Goal: Task Accomplishment & Management: Complete application form

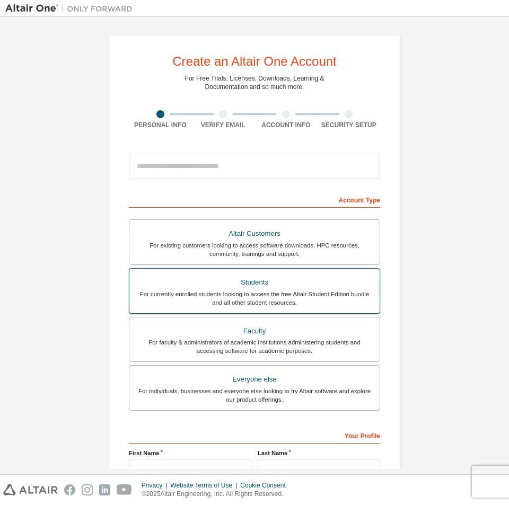
click at [269, 290] on div "For currently enrolled students looking to access the free Altair Student Editi…" at bounding box center [254, 298] width 237 height 17
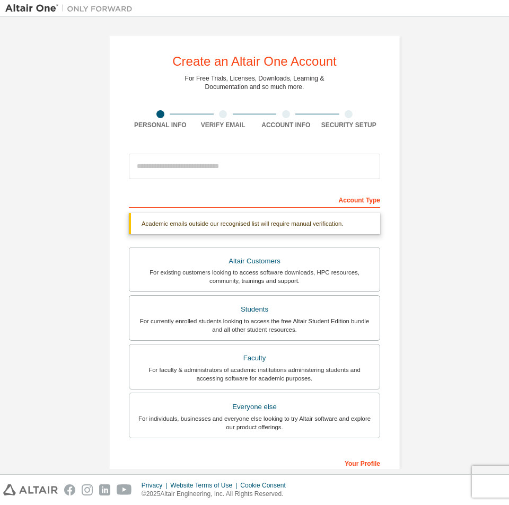
click at [240, 192] on div "Account Type" at bounding box center [254, 199] width 251 height 17
click at [225, 172] on input "email" at bounding box center [254, 166] width 251 height 25
type input "*"
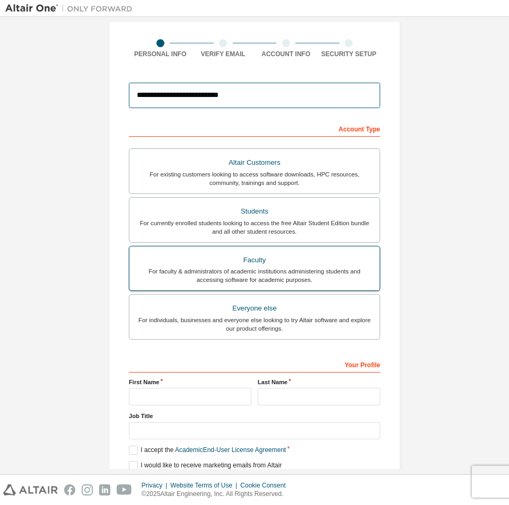
scroll to position [114, 0]
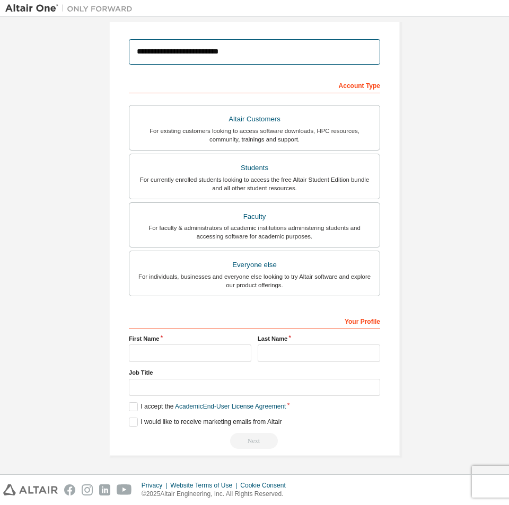
type input "**********"
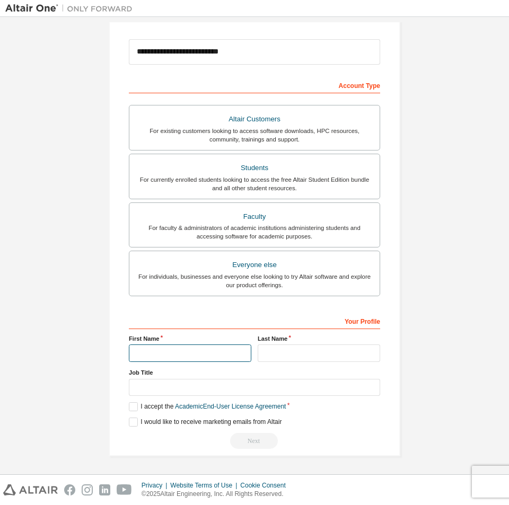
click at [170, 351] on input "text" at bounding box center [190, 353] width 122 height 17
type input "*"
type input "*****"
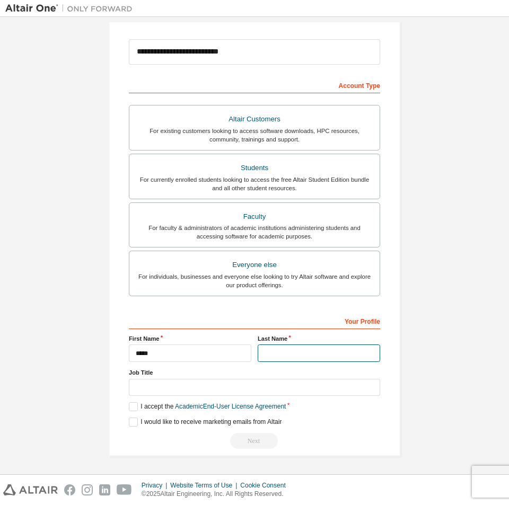
click at [314, 349] on input "text" at bounding box center [319, 353] width 122 height 17
type input "*********"
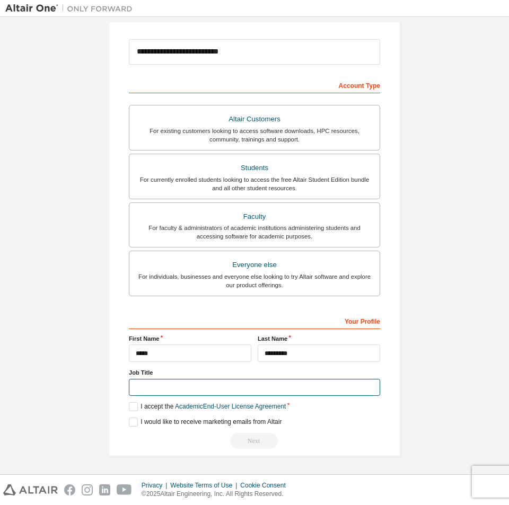
click at [193, 389] on input "text" at bounding box center [254, 387] width 251 height 17
type input "*"
type input "**********"
click at [139, 410] on label "I accept the Academic End-User License Agreement" at bounding box center [207, 406] width 157 height 9
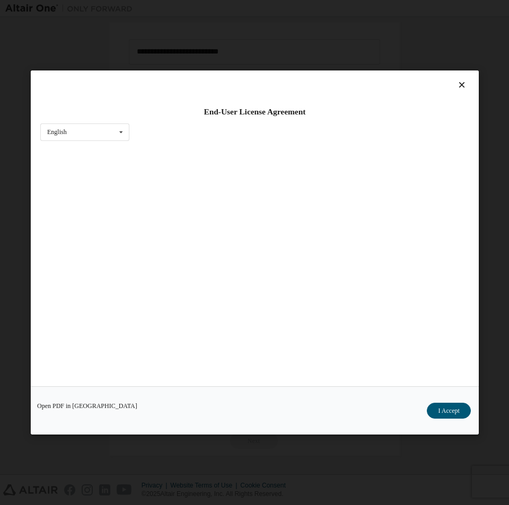
click at [131, 420] on div "Open PDF in New Tab I Accept" at bounding box center [255, 410] width 448 height 48
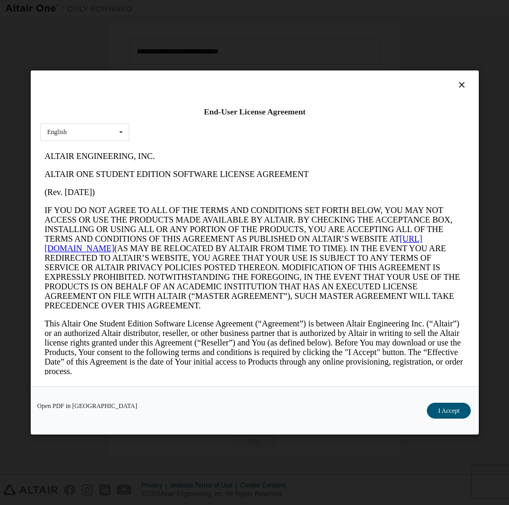
scroll to position [0, 0]
drag, startPoint x: 429, startPoint y: 403, endPoint x: 434, endPoint y: 408, distance: 7.5
click at [432, 408] on div "Open PDF in New Tab I Accept" at bounding box center [255, 410] width 448 height 48
click at [437, 409] on button "I Accept" at bounding box center [448, 411] width 43 height 16
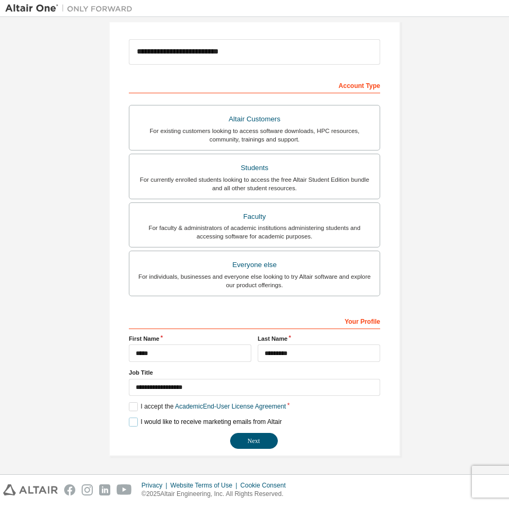
click at [135, 425] on label "I would like to receive marketing emails from Altair" at bounding box center [205, 422] width 153 height 9
click at [233, 441] on button "Next" at bounding box center [254, 441] width 48 height 16
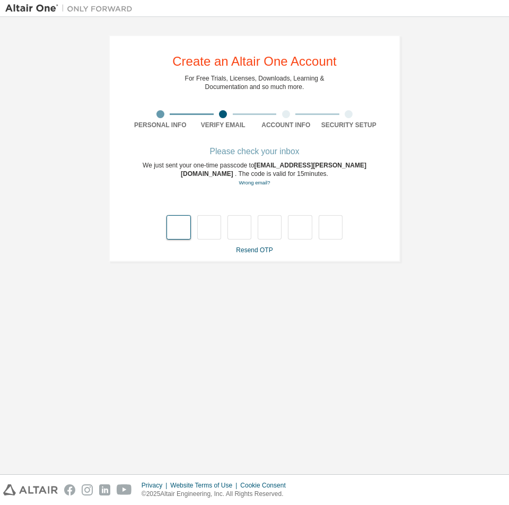
type input "*"
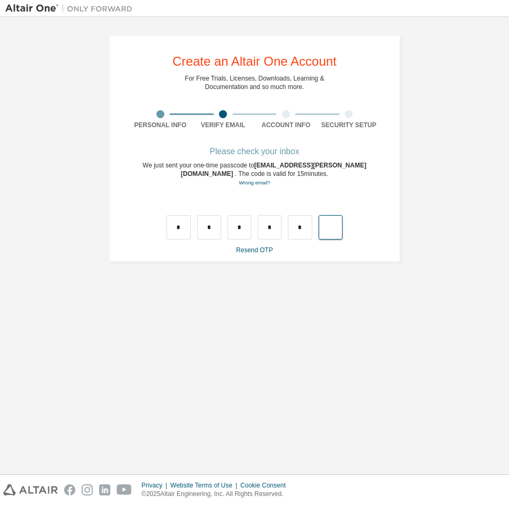
type input "*"
